Goal: Check status: Check status

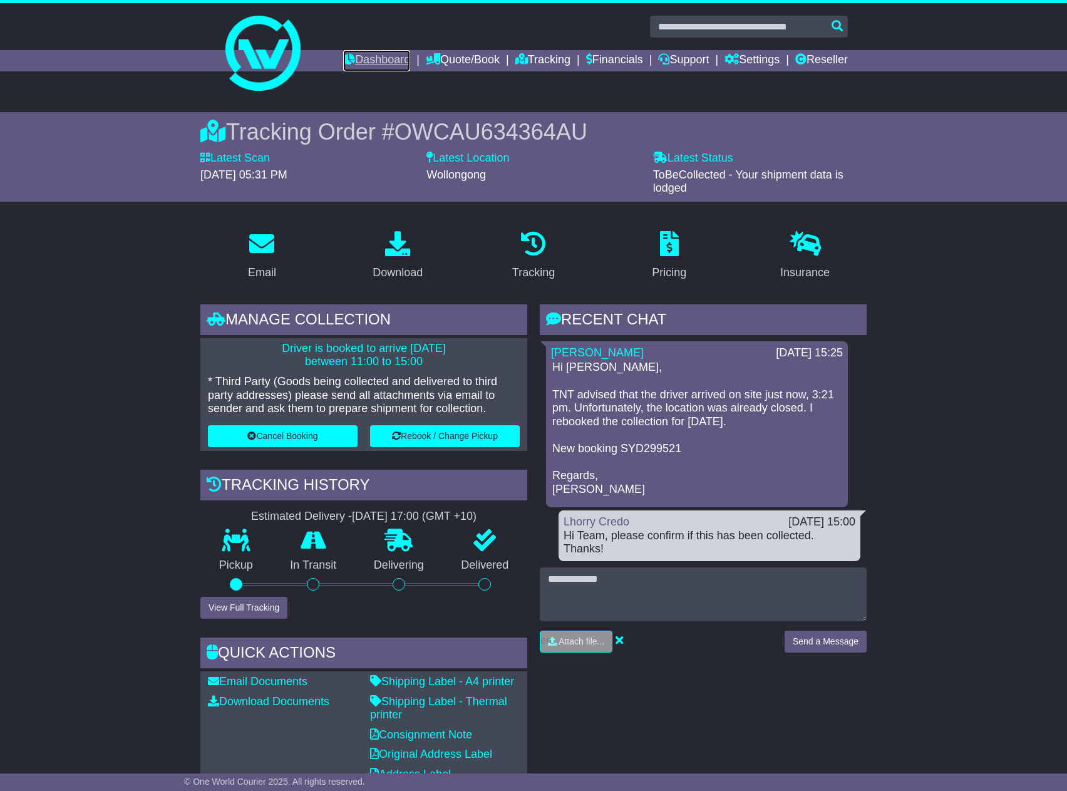
click at [356, 56] on link "Dashboard" at bounding box center [376, 60] width 67 height 21
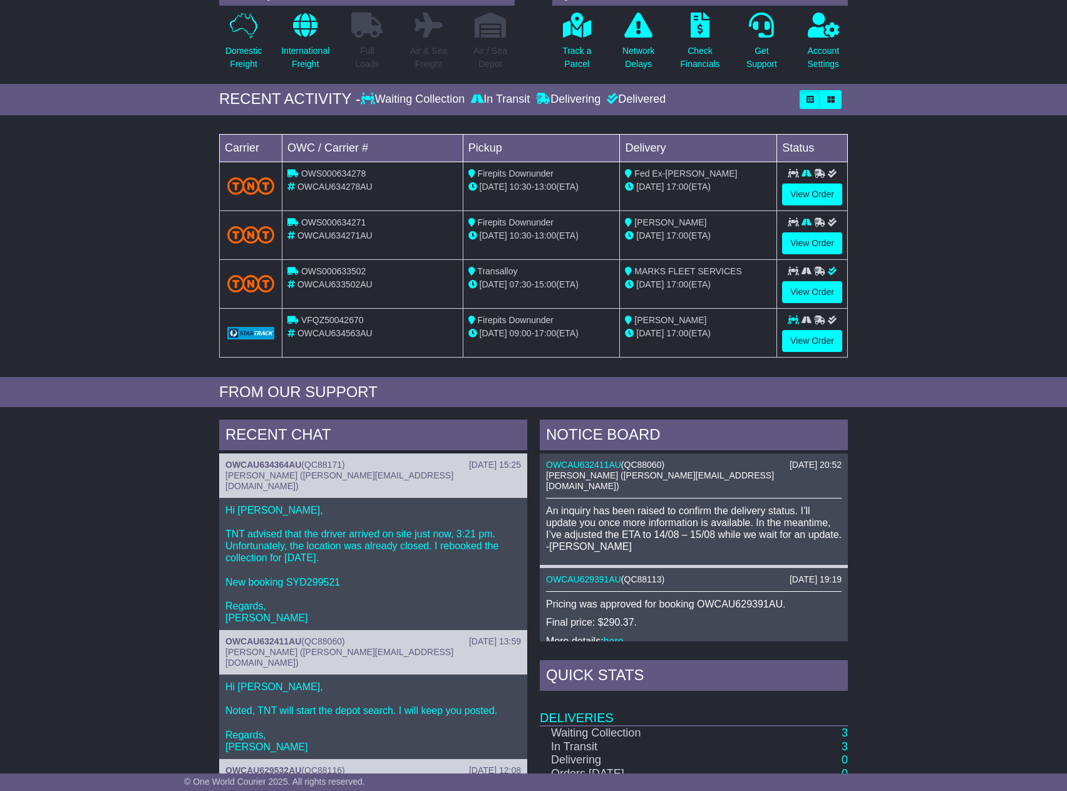
scroll to position [282, 0]
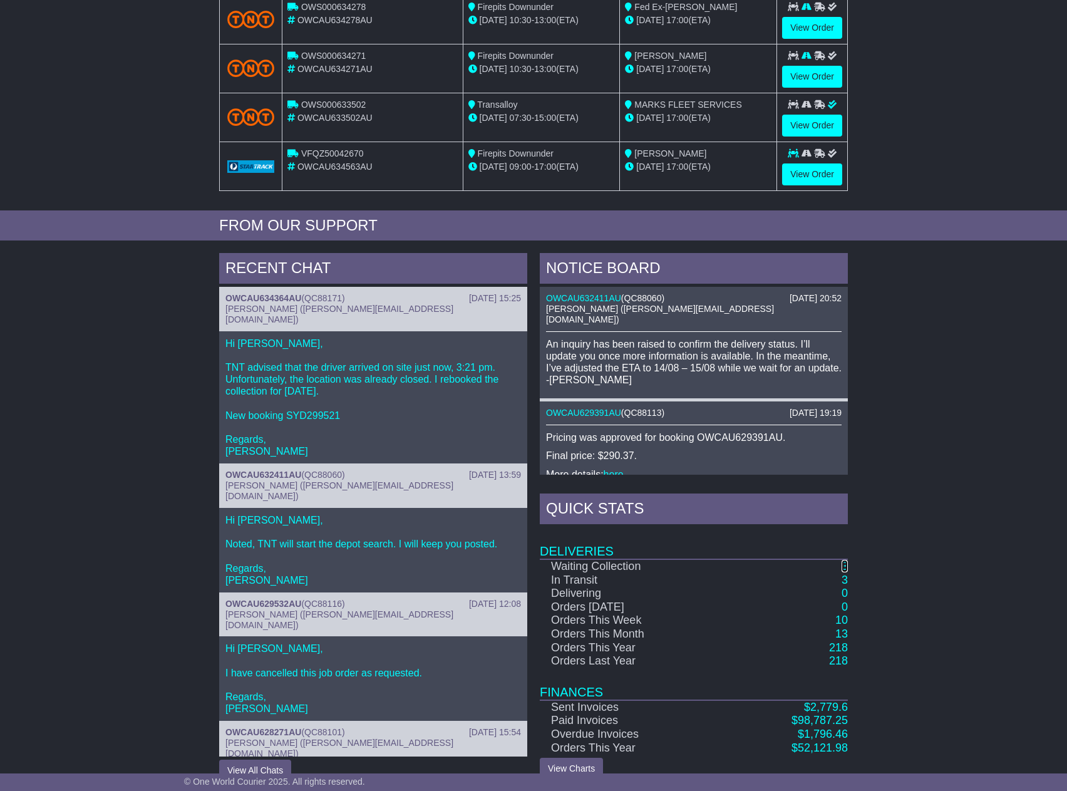
click at [846, 569] on link "3" at bounding box center [845, 566] width 6 height 13
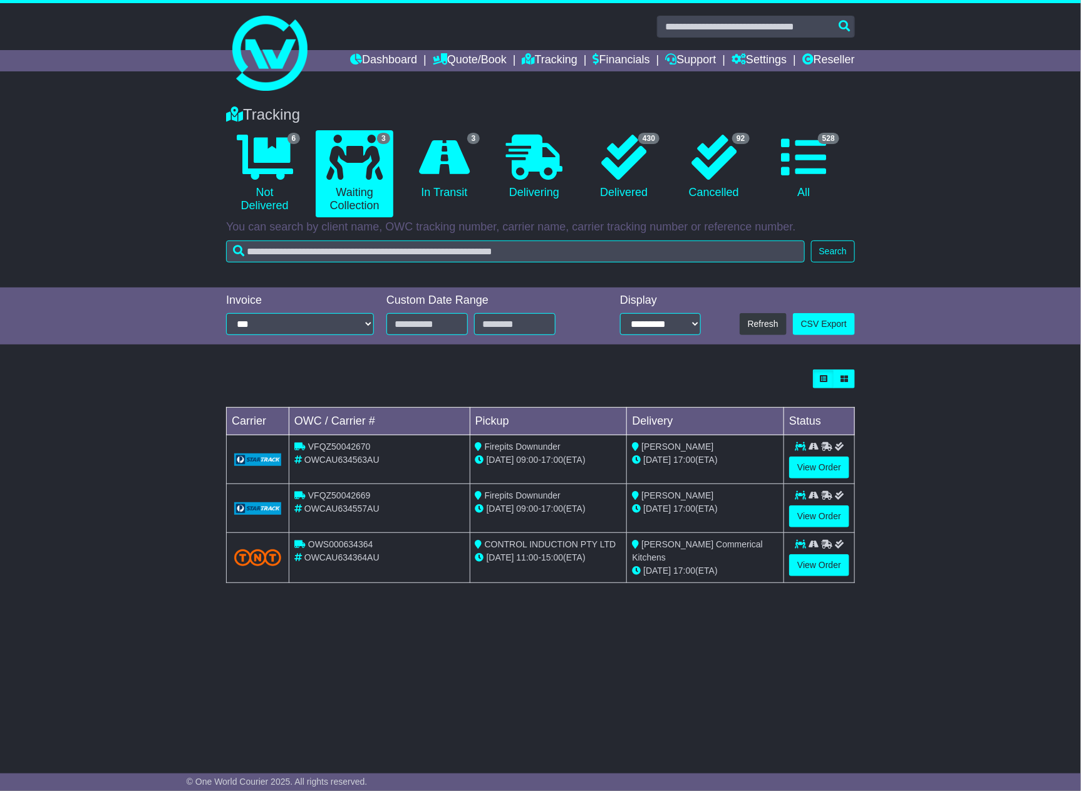
click at [559, 632] on div "Tracking 6 Not Delivered 3 Waiting Collection 3 In Transit 0 Delivering 430 92" at bounding box center [540, 423] width 1081 height 660
click at [444, 173] on icon at bounding box center [444, 157] width 51 height 45
